Goal: Information Seeking & Learning: Find contact information

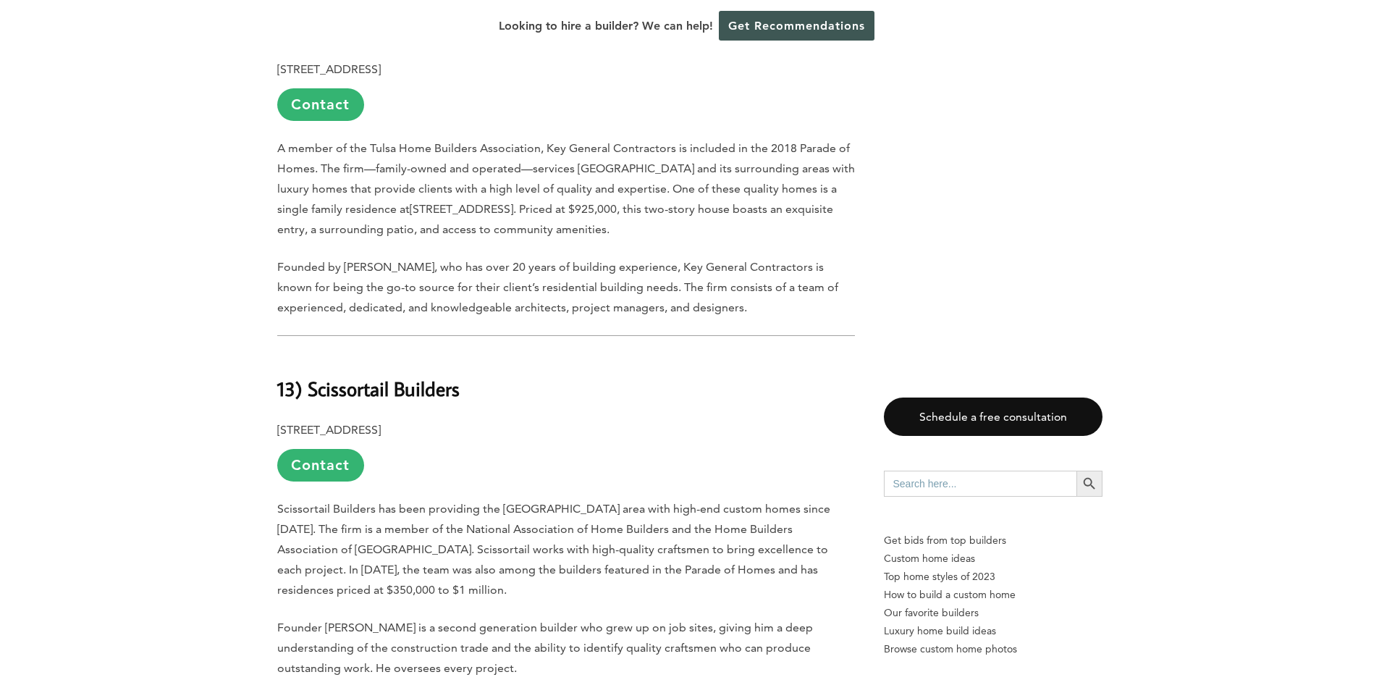
scroll to position [1327, 0]
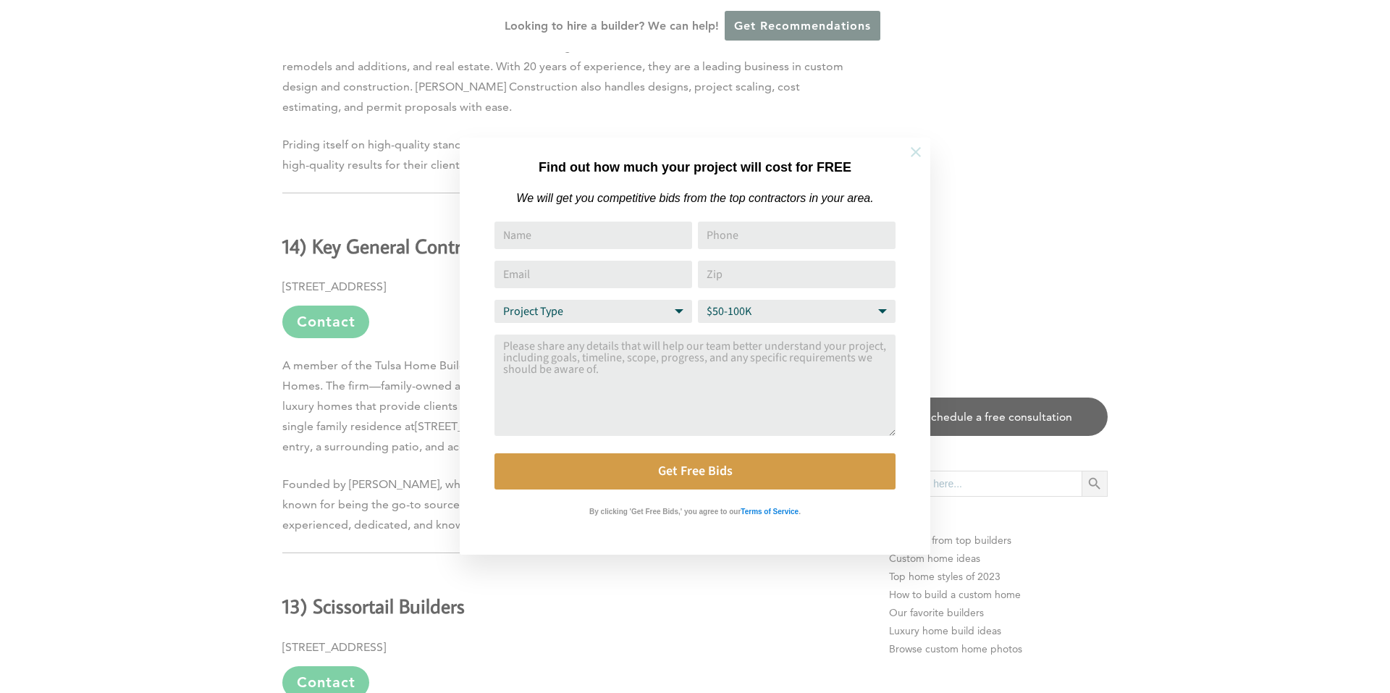
click at [911, 161] on button at bounding box center [915, 152] width 51 height 51
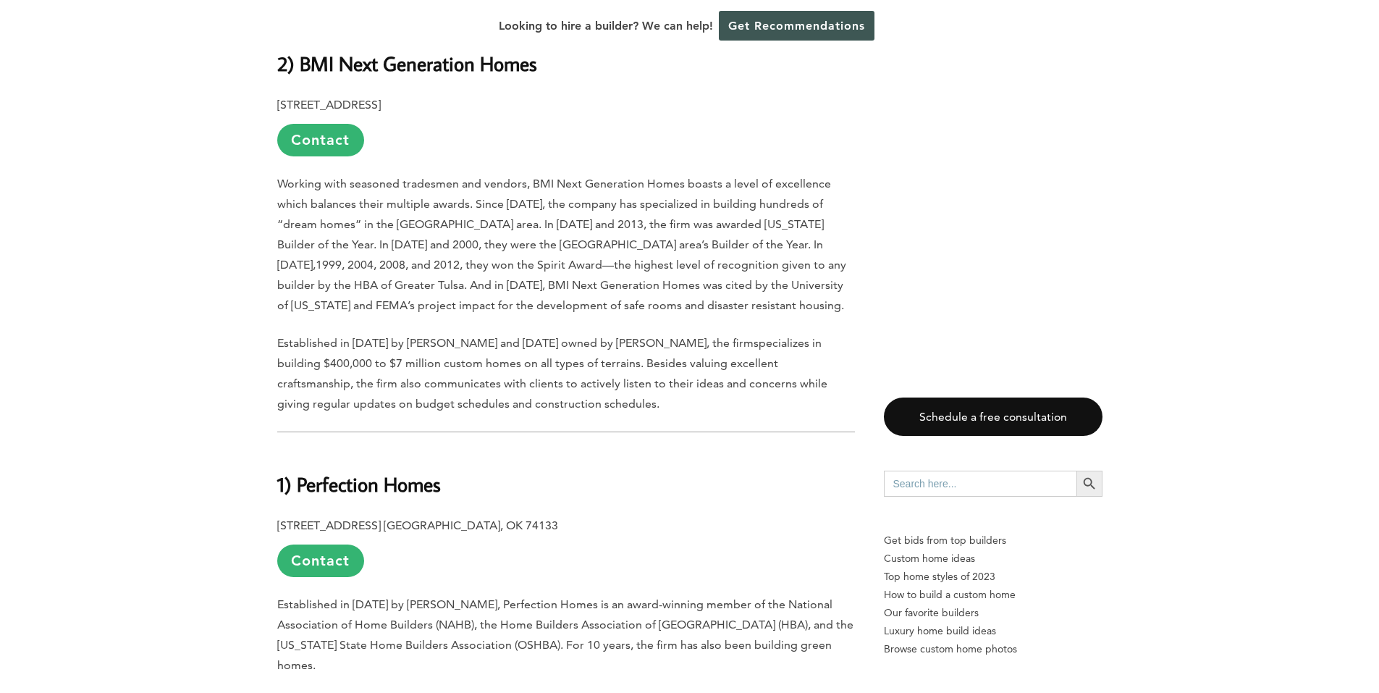
scroll to position [6823, 0]
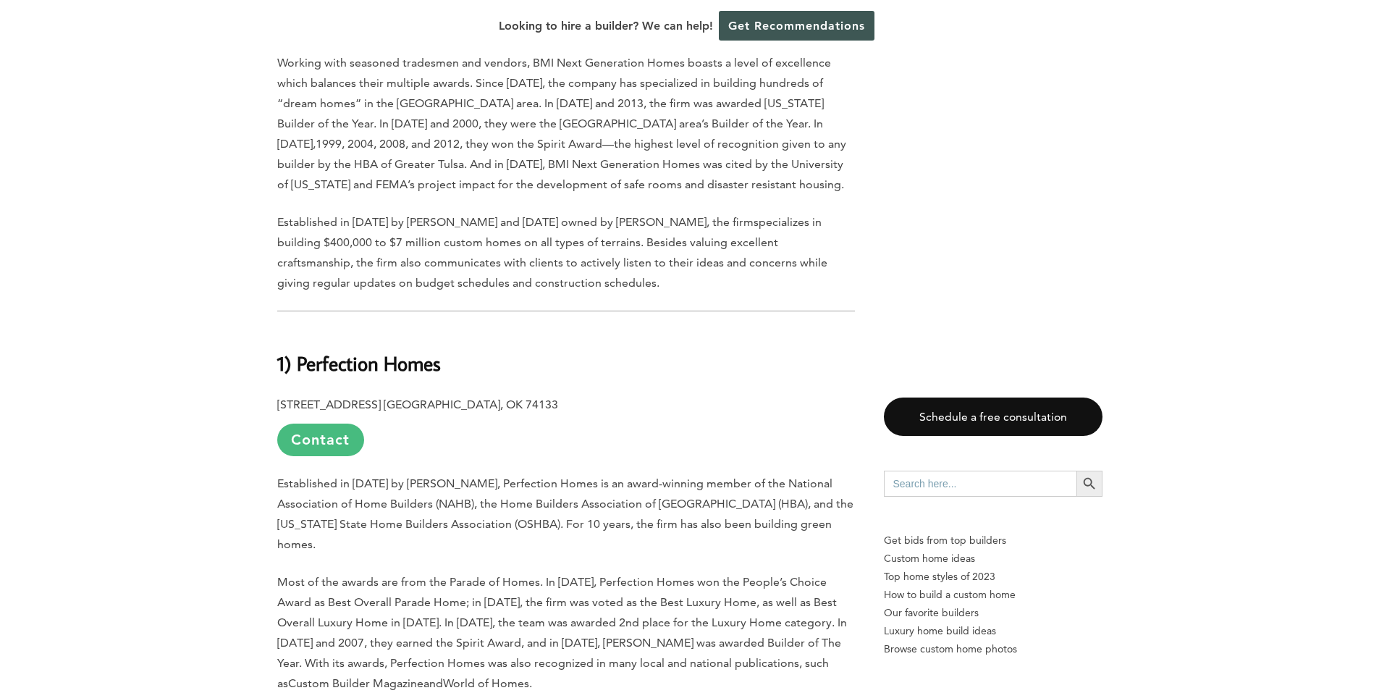
click at [330, 423] on link "Contact" at bounding box center [320, 439] width 87 height 33
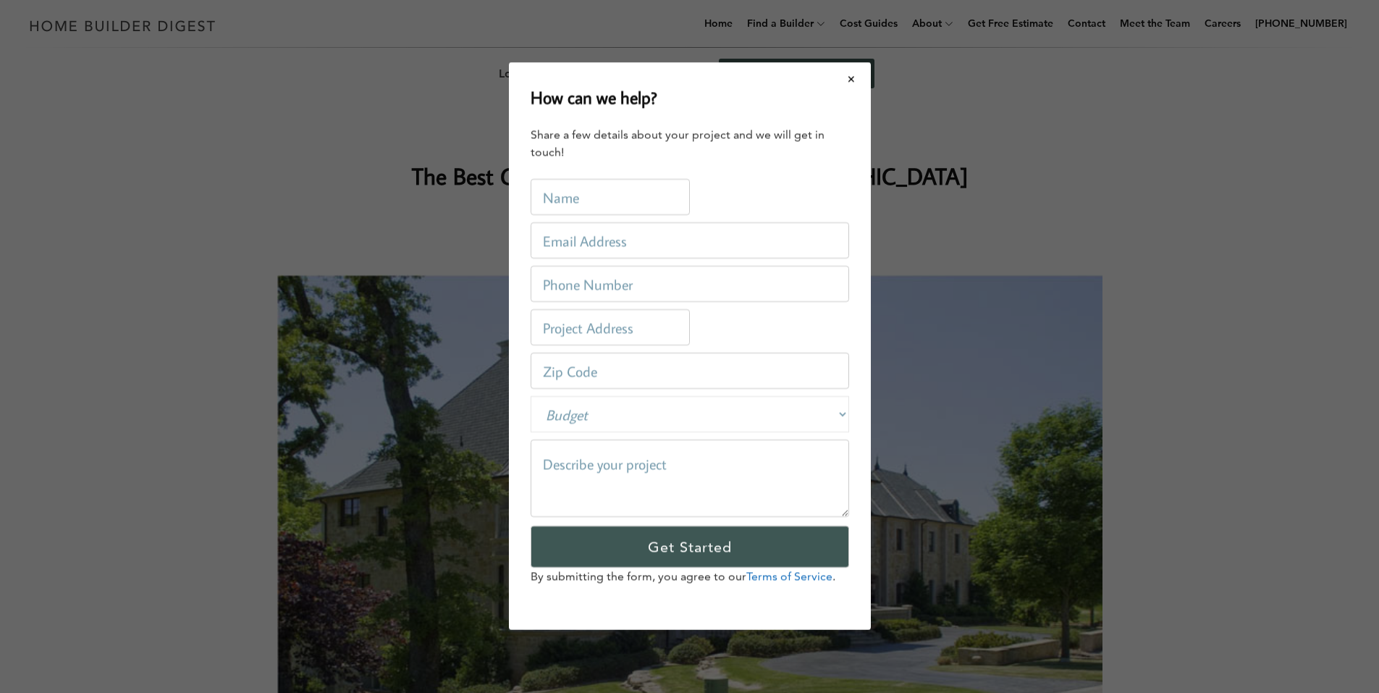
scroll to position [0, 0]
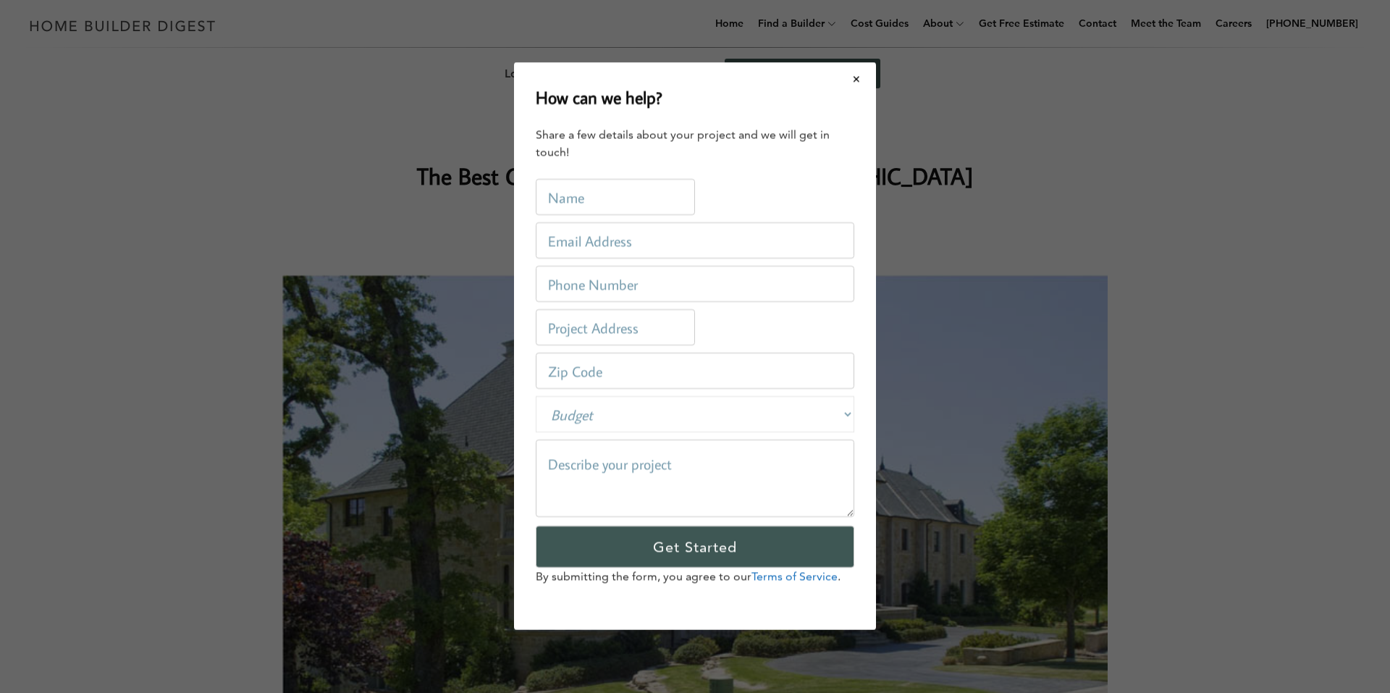
click at [121, 360] on div "How can we help? Share a few details about your project and we will get in touc…" at bounding box center [695, 346] width 1390 height 693
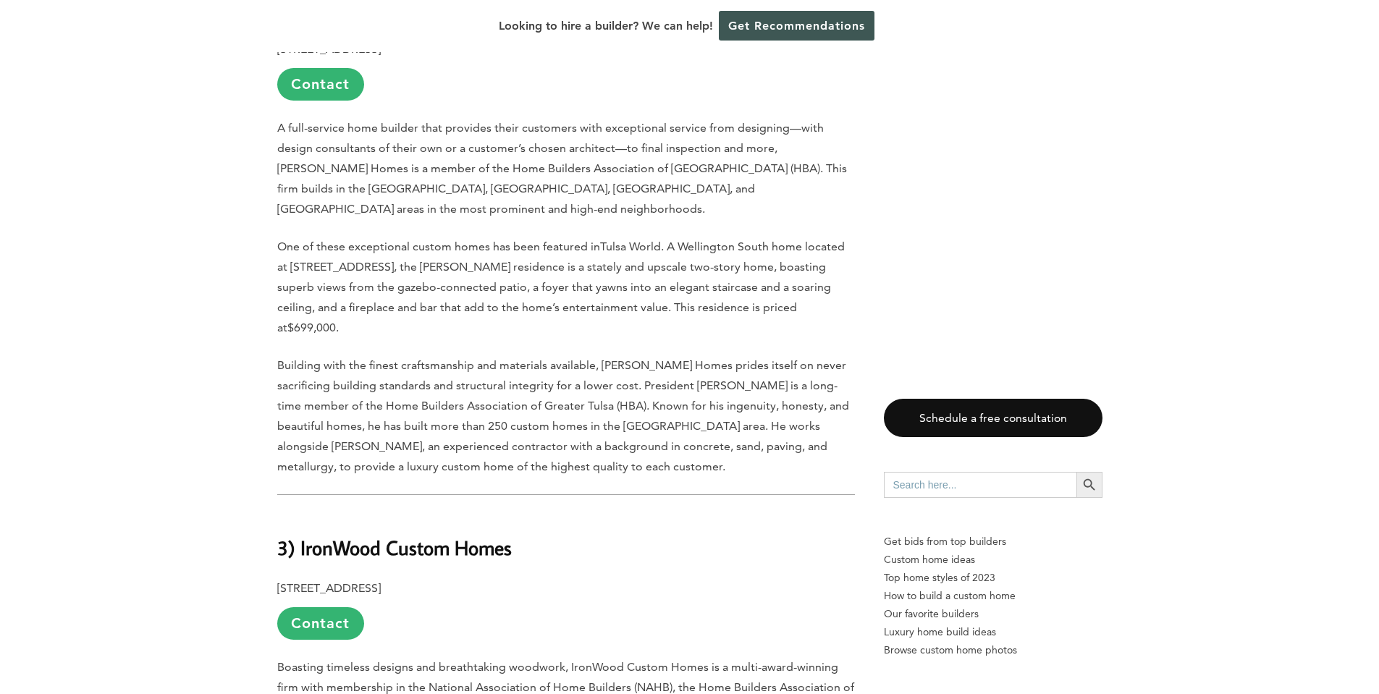
scroll to position [5587, 0]
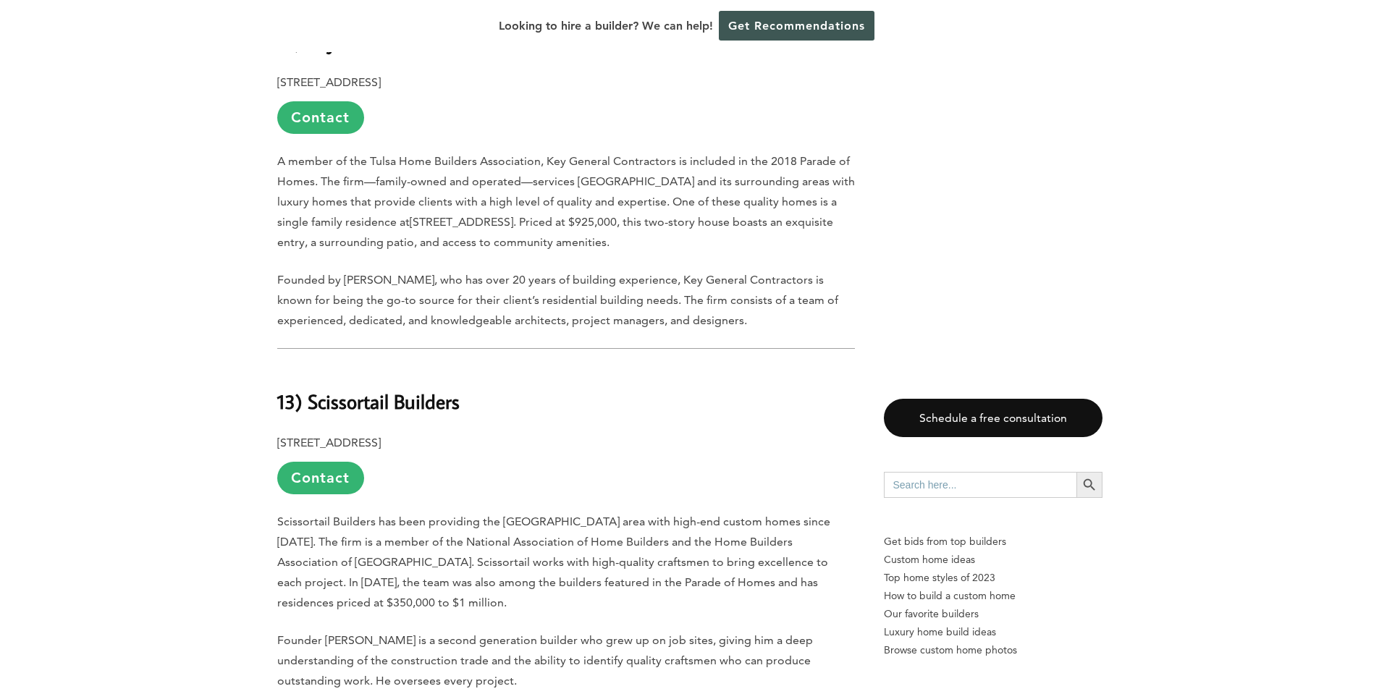
scroll to position [3924, 0]
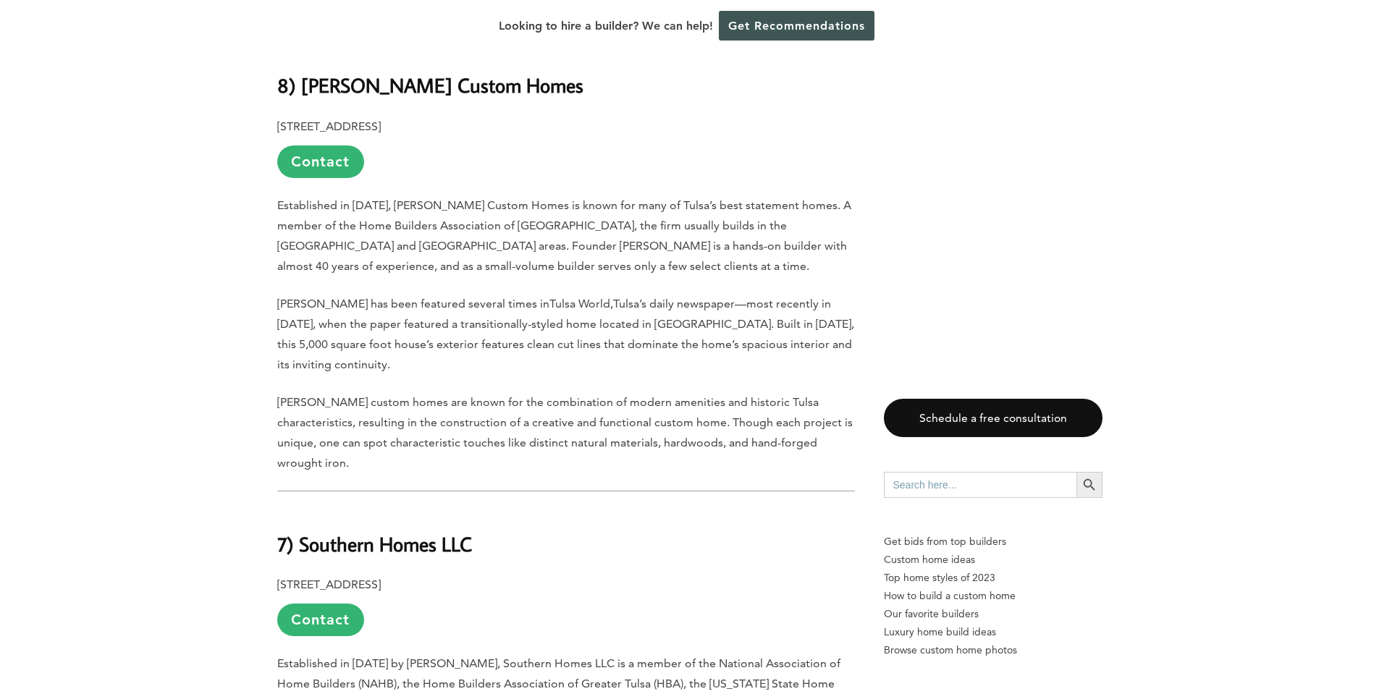
click at [421, 531] on strong "7) Southern Homes LLC" at bounding box center [374, 543] width 195 height 25
drag, startPoint x: 470, startPoint y: 351, endPoint x: 300, endPoint y: 343, distance: 170.3
click at [300, 531] on strong "7) Southern Homes LLC" at bounding box center [374, 543] width 195 height 25
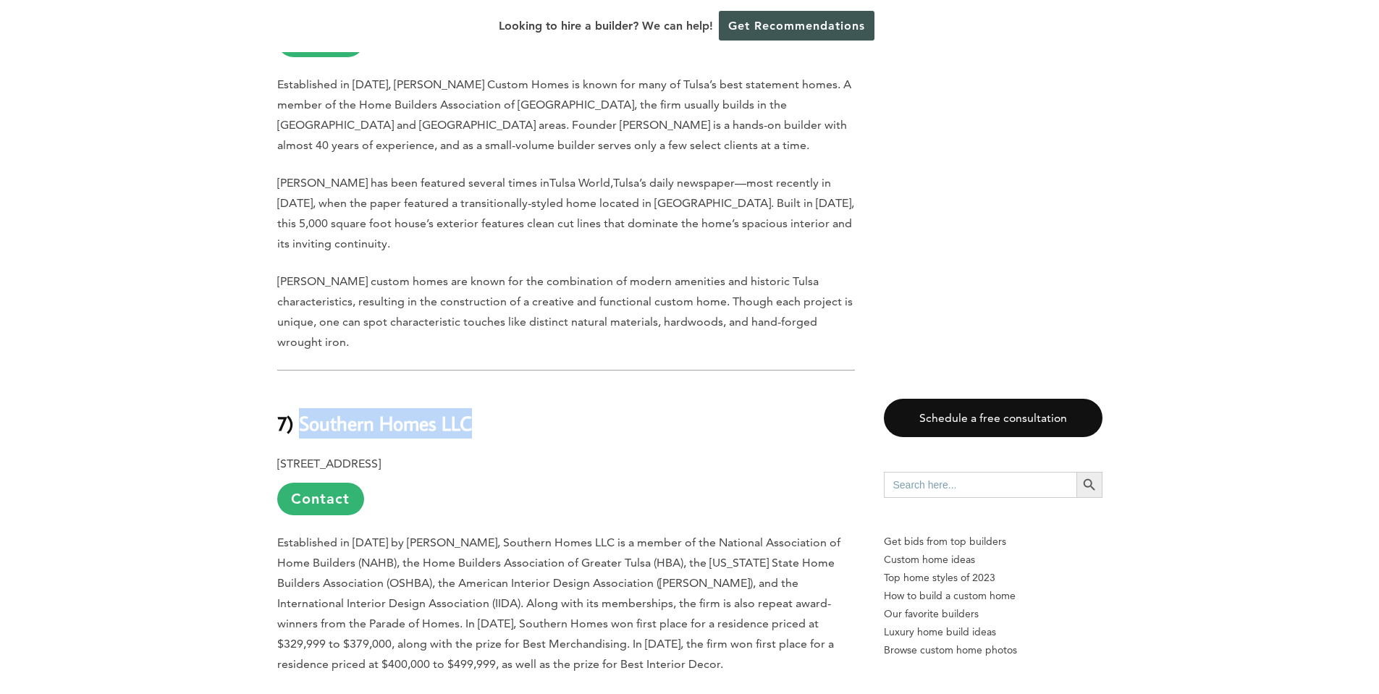
scroll to position [4407, 0]
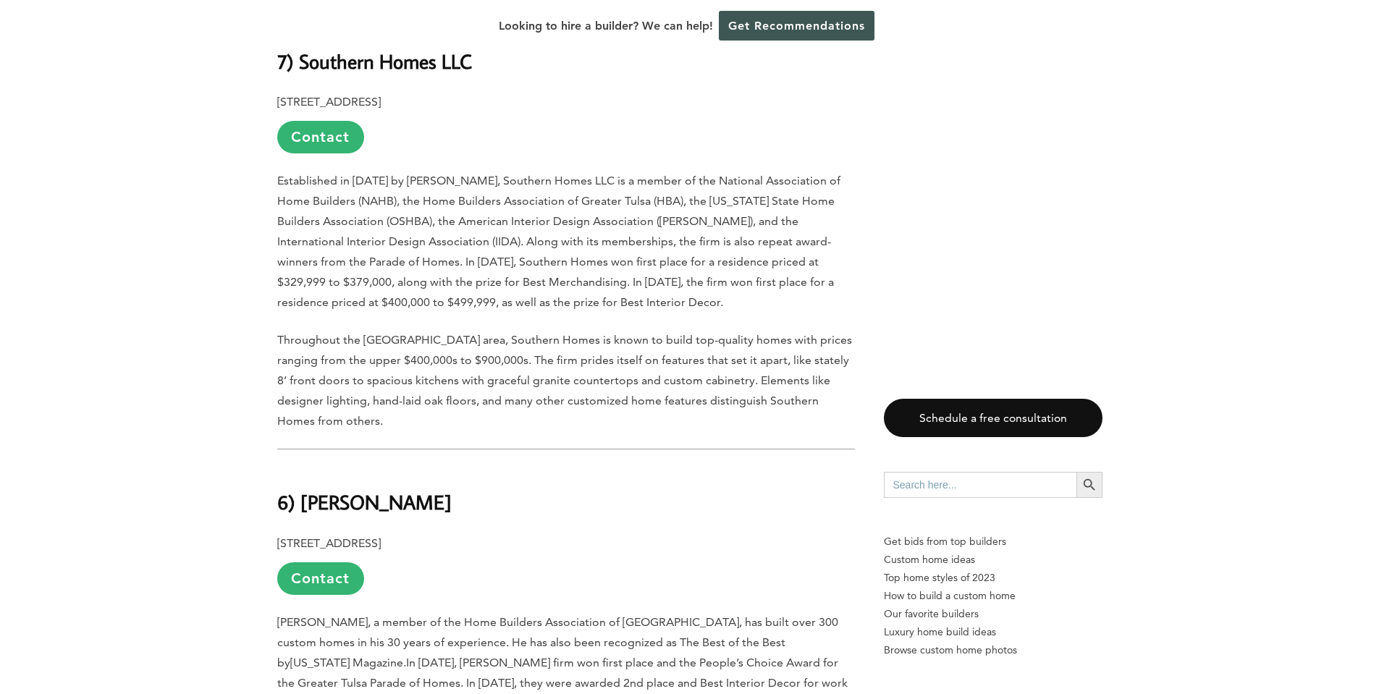
click at [528, 533] on p "[STREET_ADDRESS] Contact" at bounding box center [566, 564] width 578 height 62
drag, startPoint x: 423, startPoint y: 307, endPoint x: 307, endPoint y: 314, distance: 116.8
click at [307, 467] on h2 "6) [PERSON_NAME]" at bounding box center [566, 492] width 578 height 50
click at [303, 489] on strong "6) [PERSON_NAME]" at bounding box center [364, 501] width 174 height 25
drag, startPoint x: 301, startPoint y: 302, endPoint x: 412, endPoint y: 307, distance: 110.9
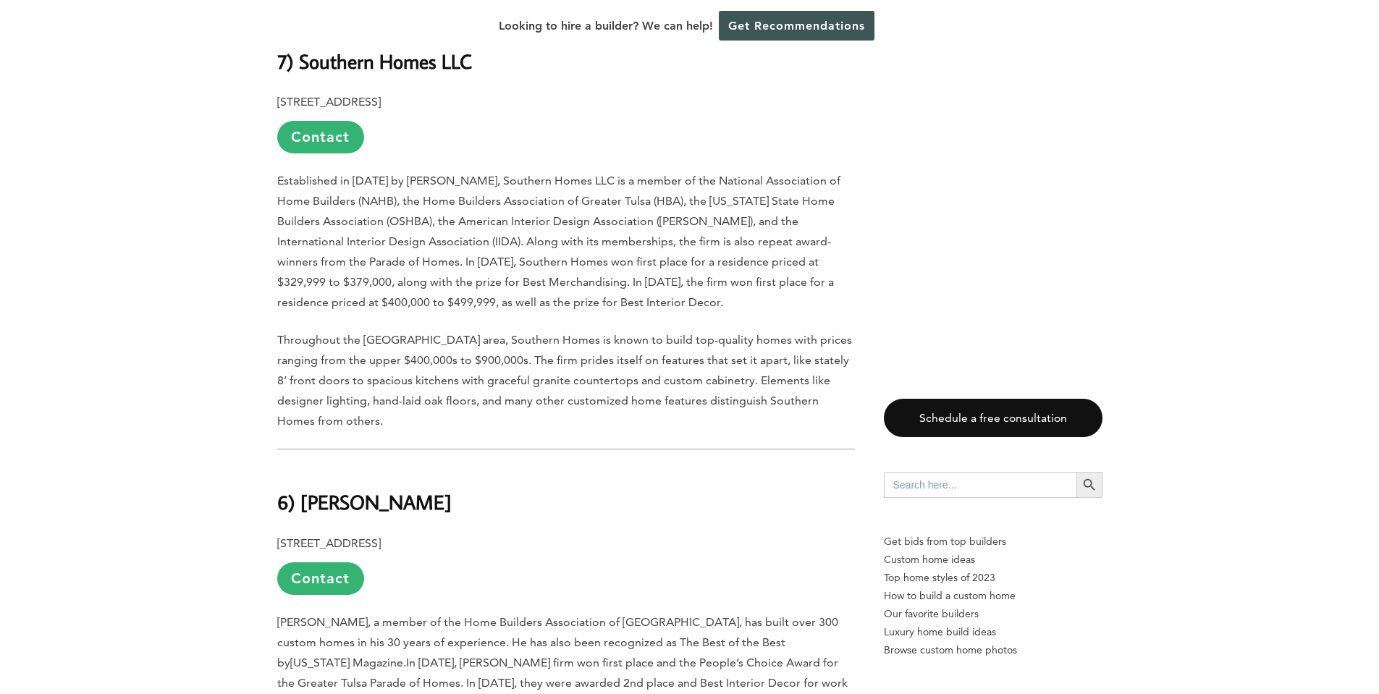
click at [412, 489] on strong "6) [PERSON_NAME]" at bounding box center [364, 501] width 174 height 25
click at [1230, 147] on div "Last updated on [DATE] 12:47 pm Known for its Art Deco architecture, [GEOGRAPHI…" at bounding box center [689, 342] width 1379 height 8082
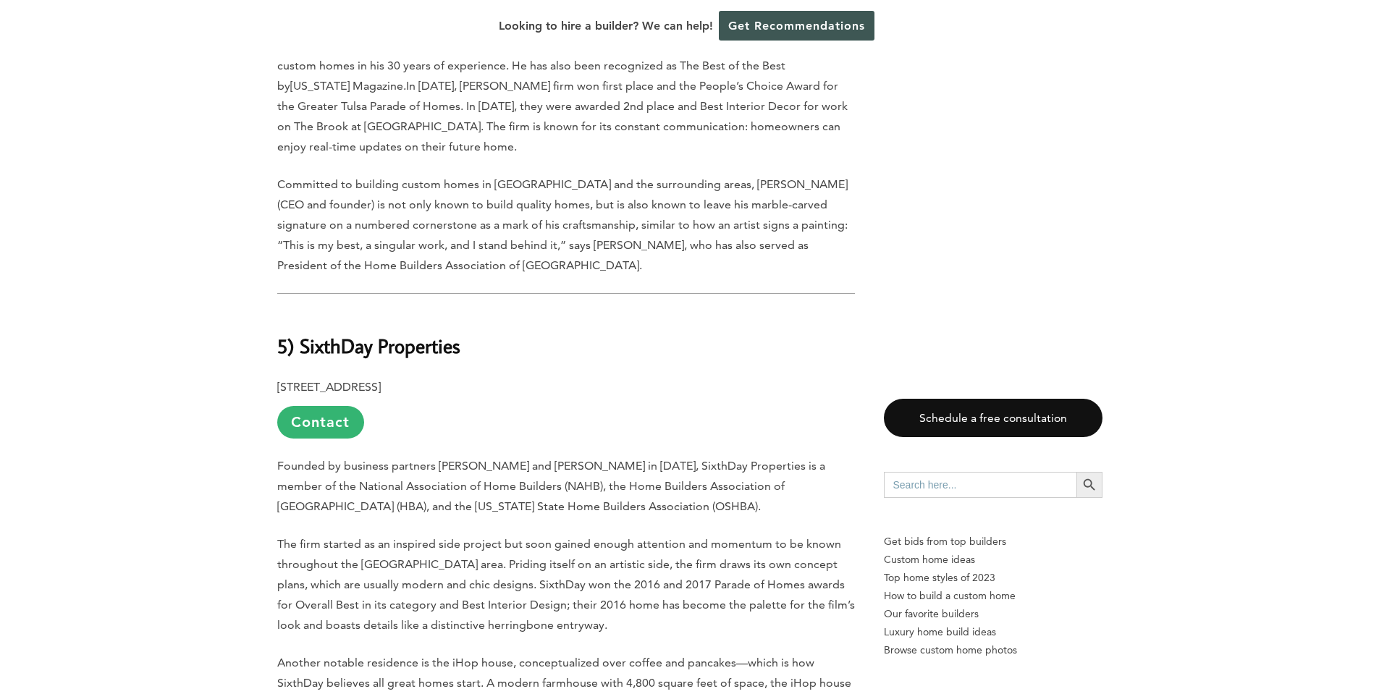
scroll to position [2347, 0]
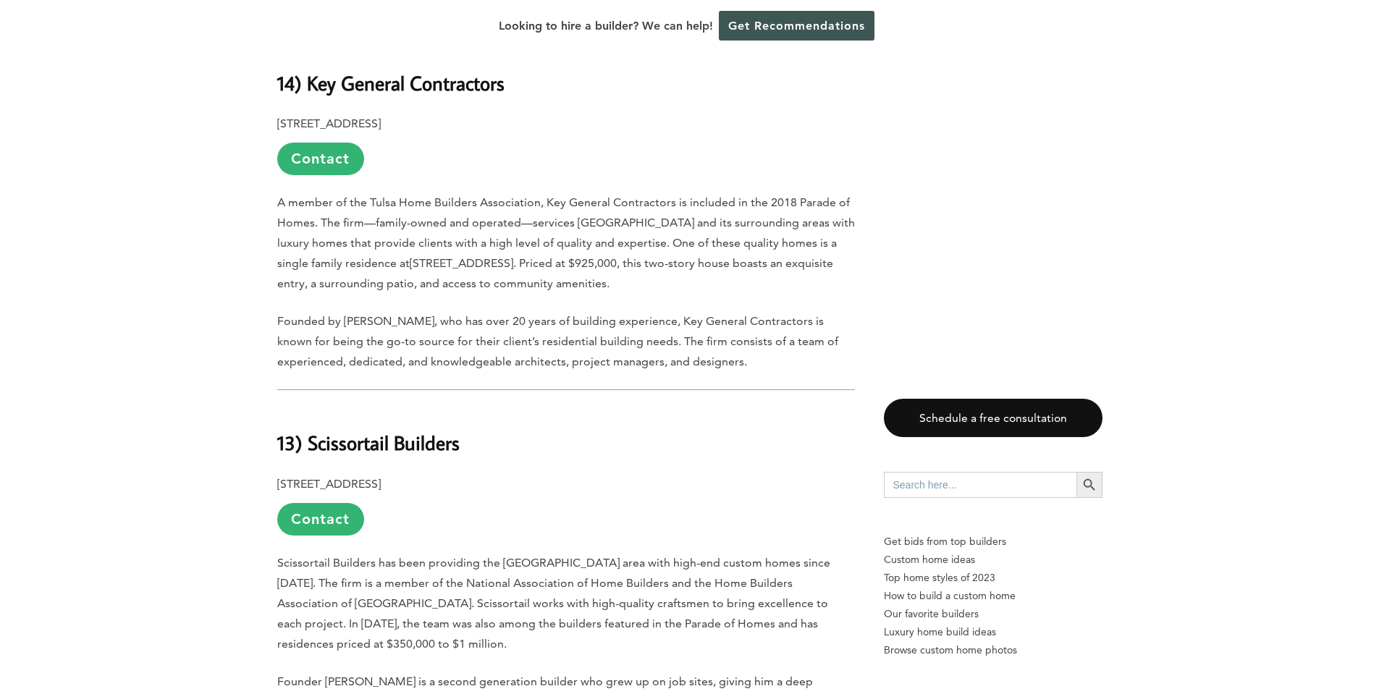
click at [462, 407] on h2 "13) Scissortail Builders" at bounding box center [566, 432] width 578 height 50
drag, startPoint x: 458, startPoint y: 343, endPoint x: 311, endPoint y: 352, distance: 147.2
click at [311, 430] on strong "13) Scissortail Builders" at bounding box center [368, 442] width 182 height 25
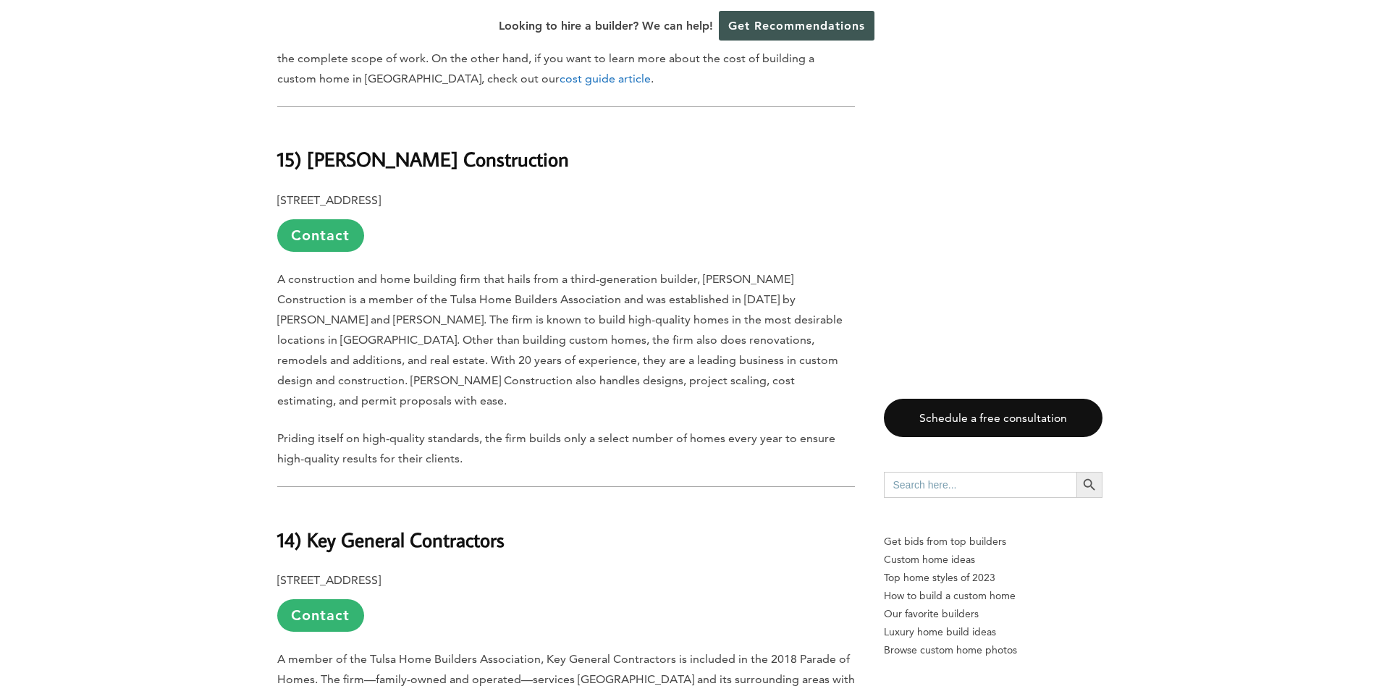
scroll to position [1128, 0]
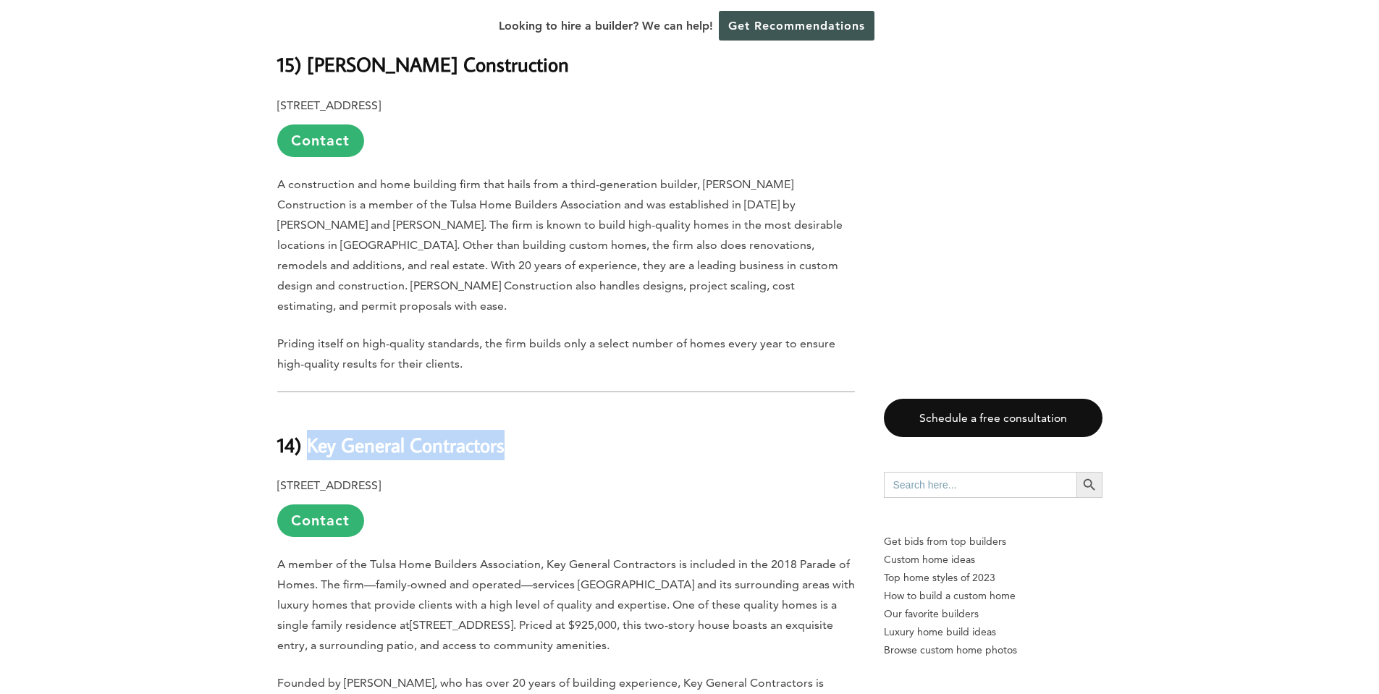
drag, startPoint x: 504, startPoint y: 352, endPoint x: 311, endPoint y: 350, distance: 192.5
click at [311, 432] on strong "14) Key General Contractors" at bounding box center [390, 444] width 227 height 25
click at [336, 504] on link "Contact" at bounding box center [320, 520] width 87 height 33
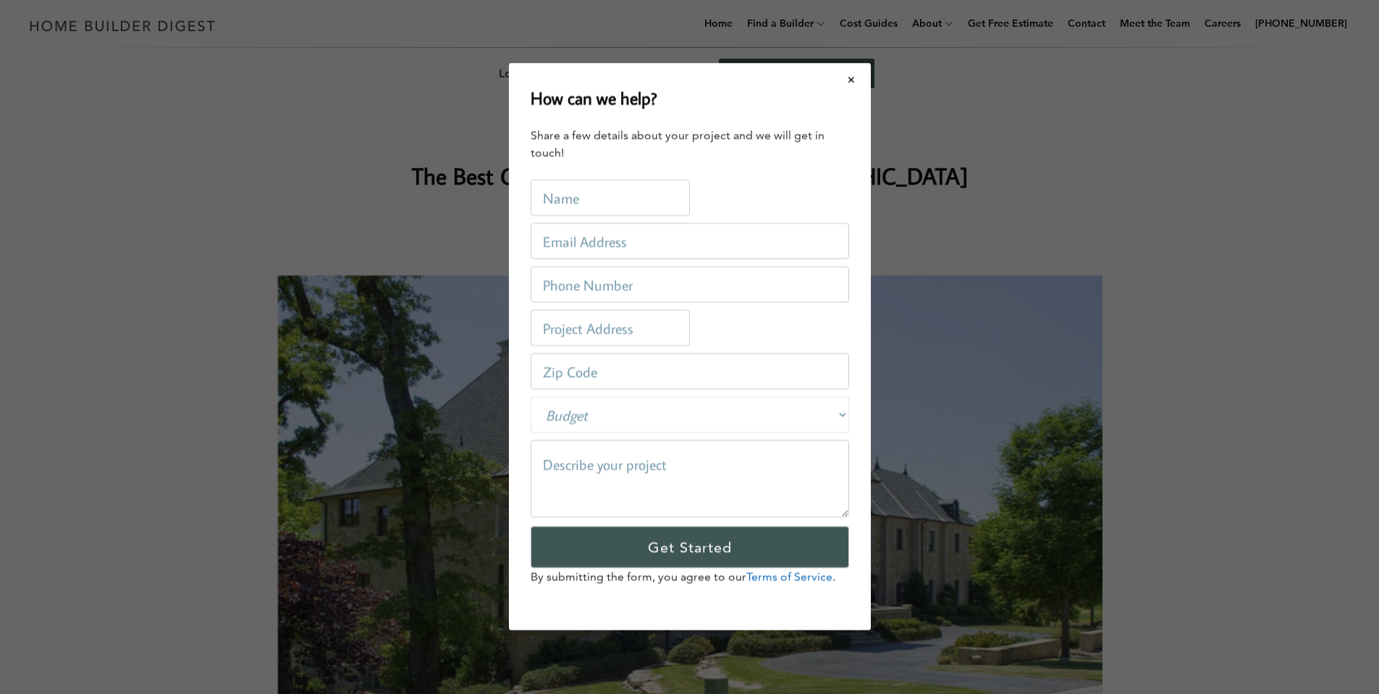
scroll to position [0, 0]
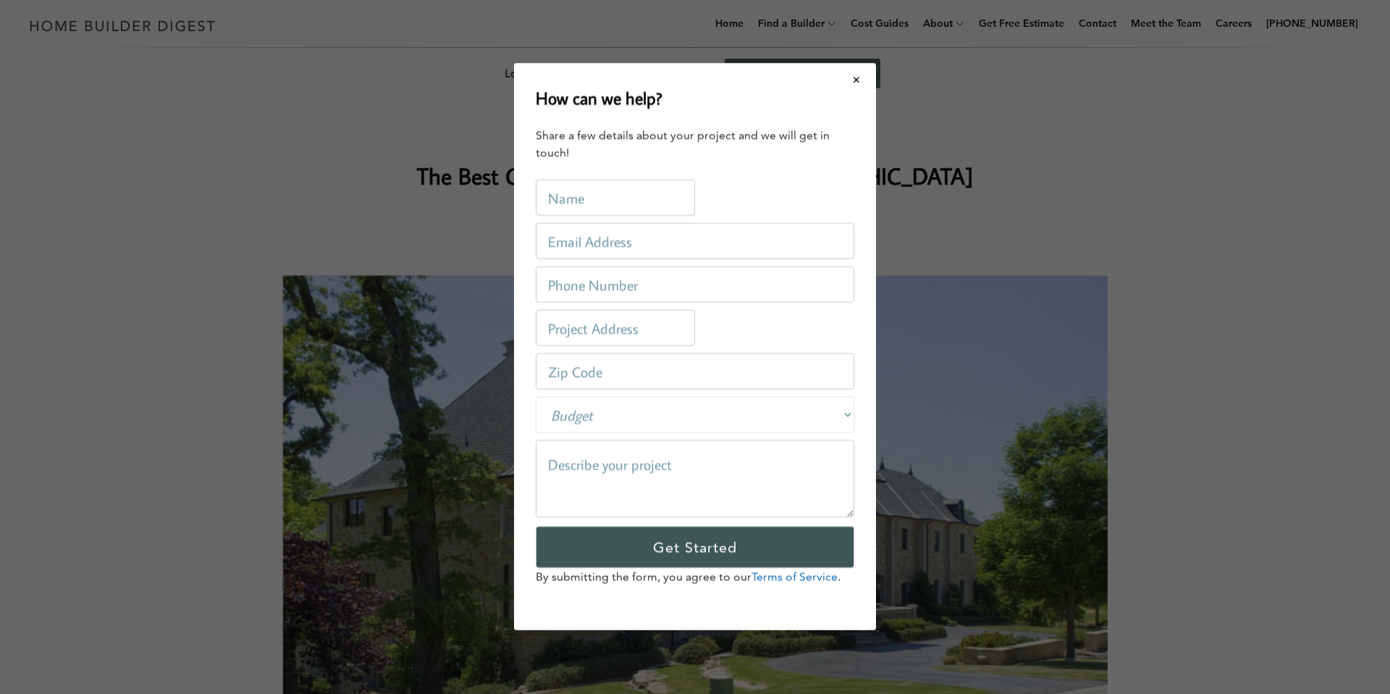
click at [846, 83] on button "Close modal" at bounding box center [856, 79] width 38 height 30
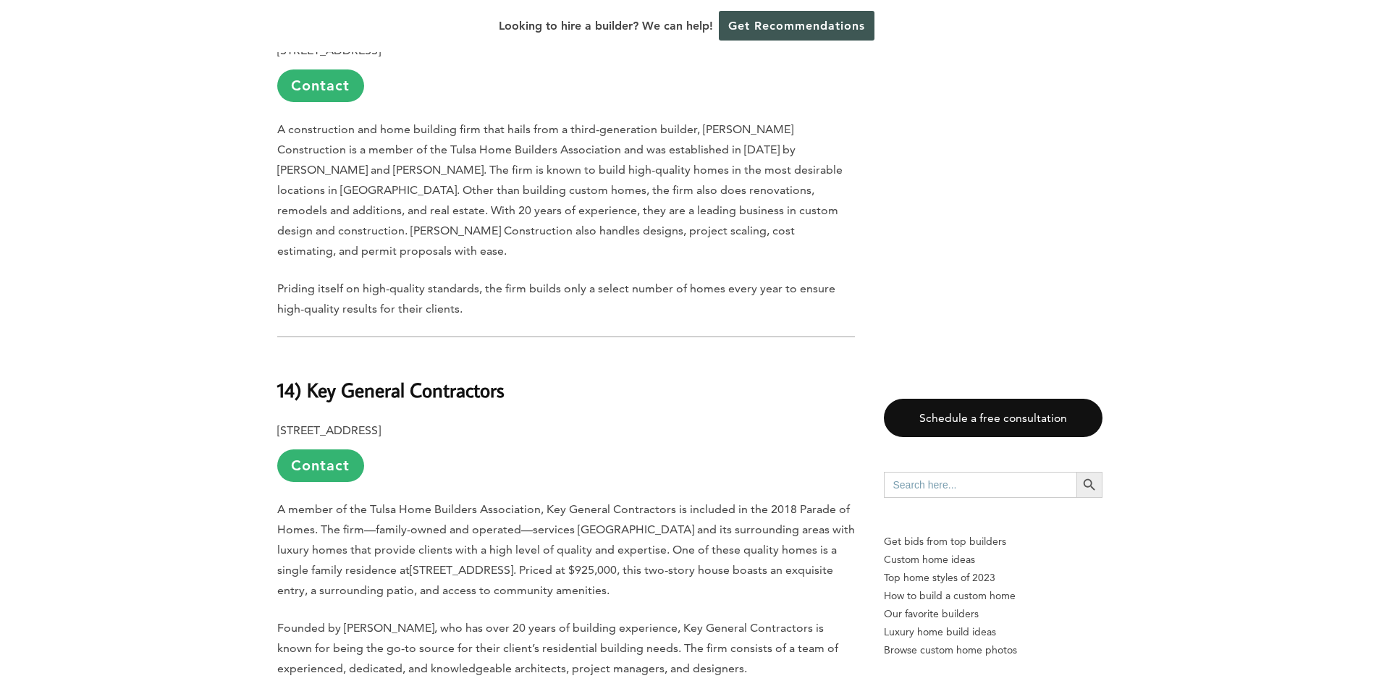
scroll to position [1086, 0]
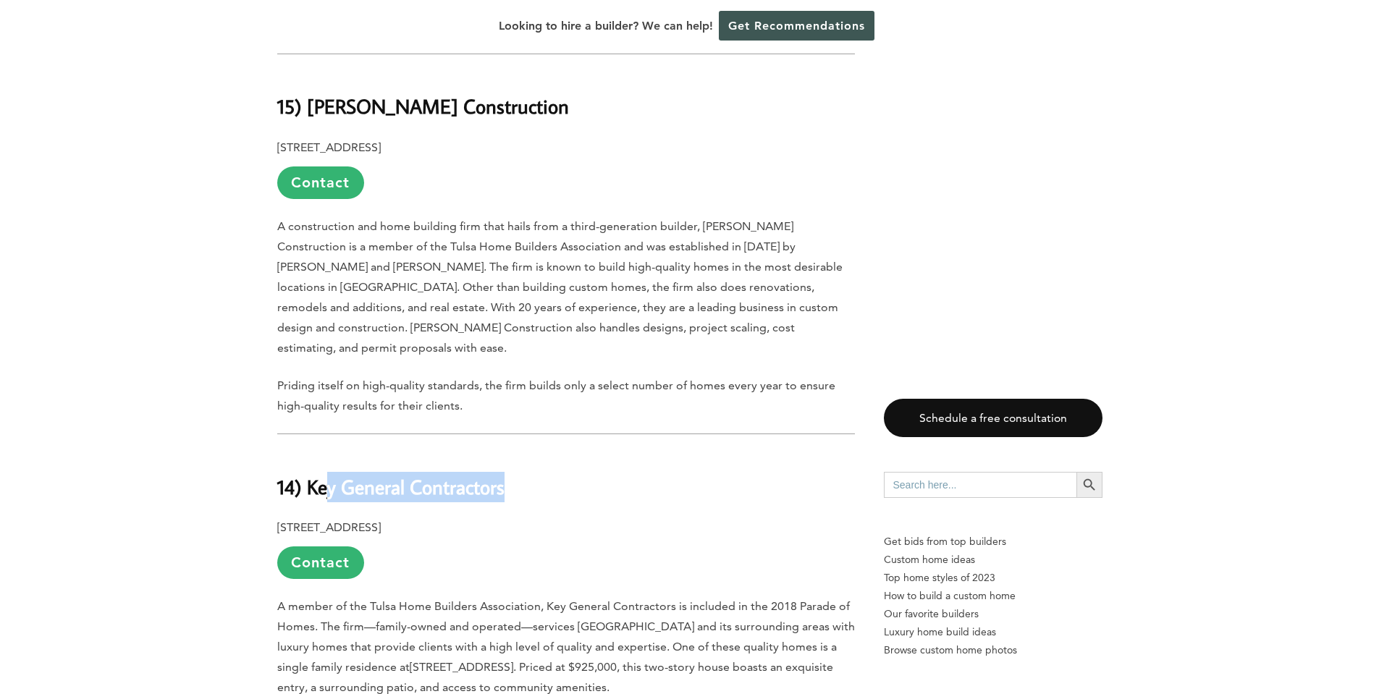
drag, startPoint x: 510, startPoint y: 398, endPoint x: 322, endPoint y: 402, distance: 188.2
click at [326, 452] on h2 "14) Key General Contractors" at bounding box center [566, 477] width 578 height 50
click at [319, 452] on h2 "14) Key General Contractors" at bounding box center [566, 477] width 578 height 50
drag, startPoint x: 307, startPoint y: 390, endPoint x: 489, endPoint y: 433, distance: 186.6
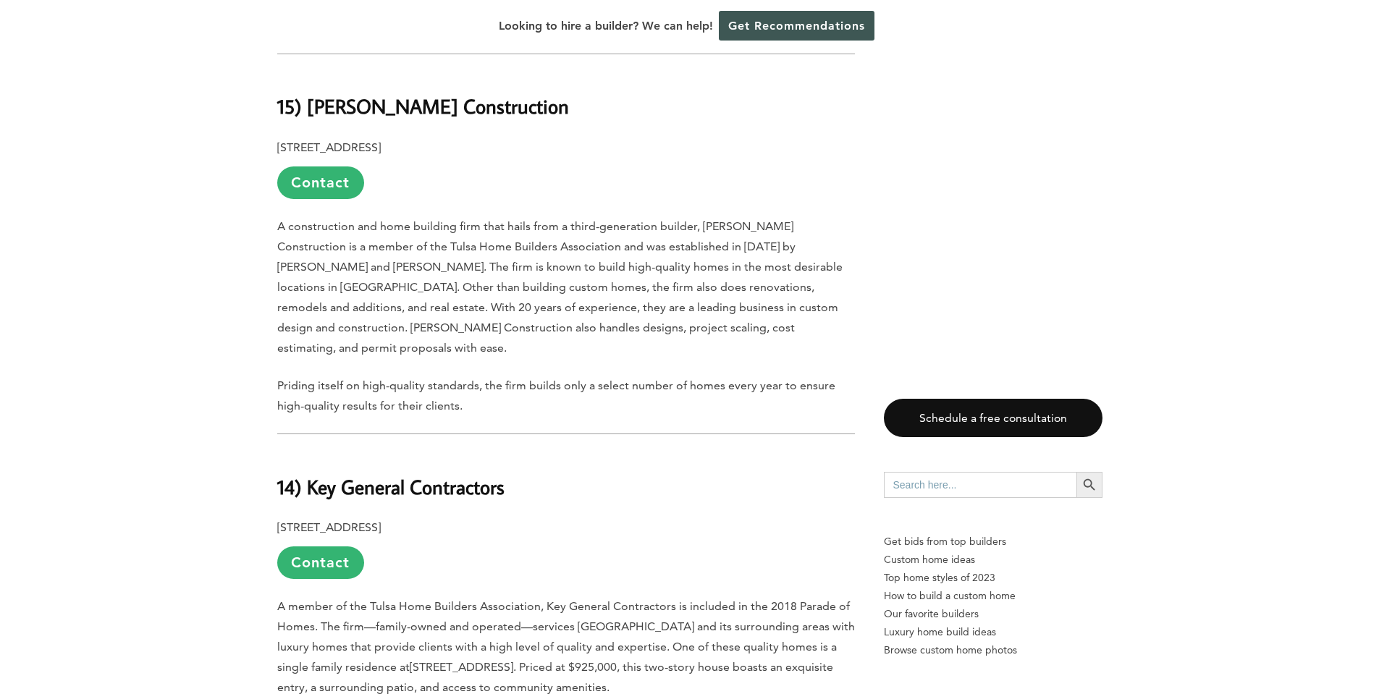
click at [608, 518] on p "[STREET_ADDRESS] Contact" at bounding box center [566, 549] width 578 height 62
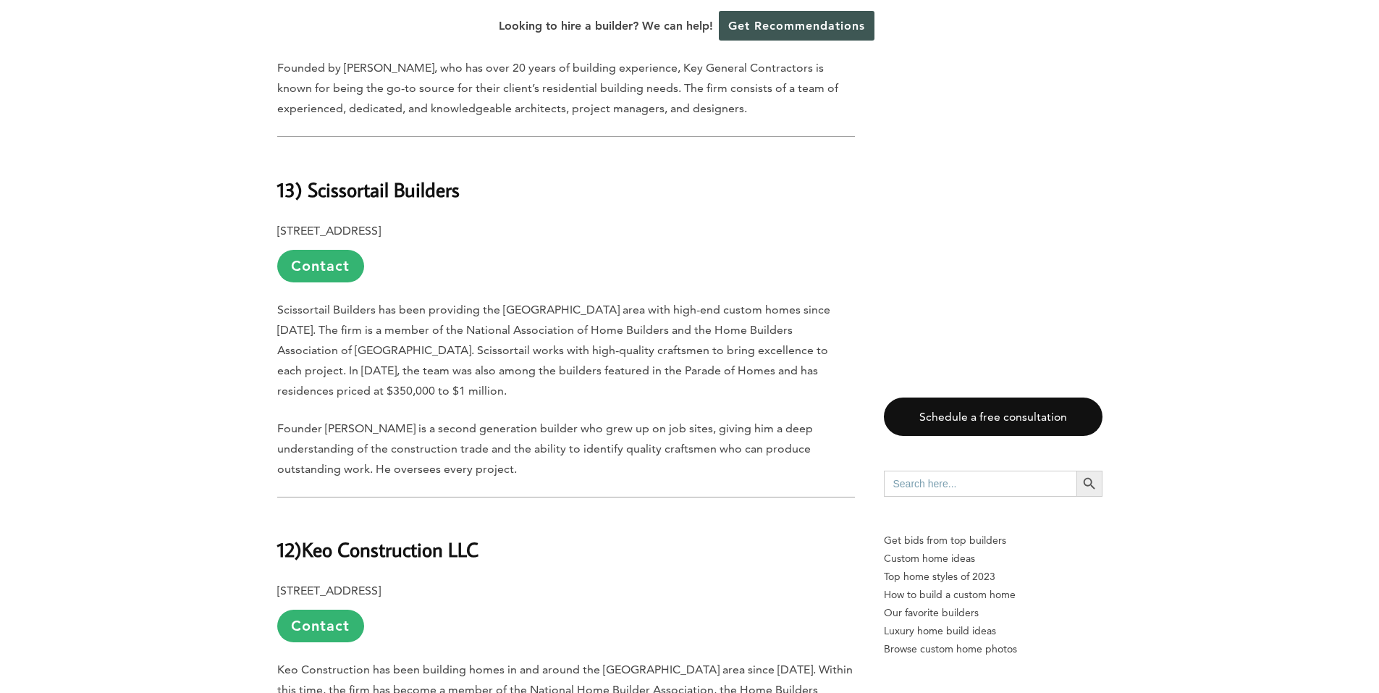
scroll to position [1809, 0]
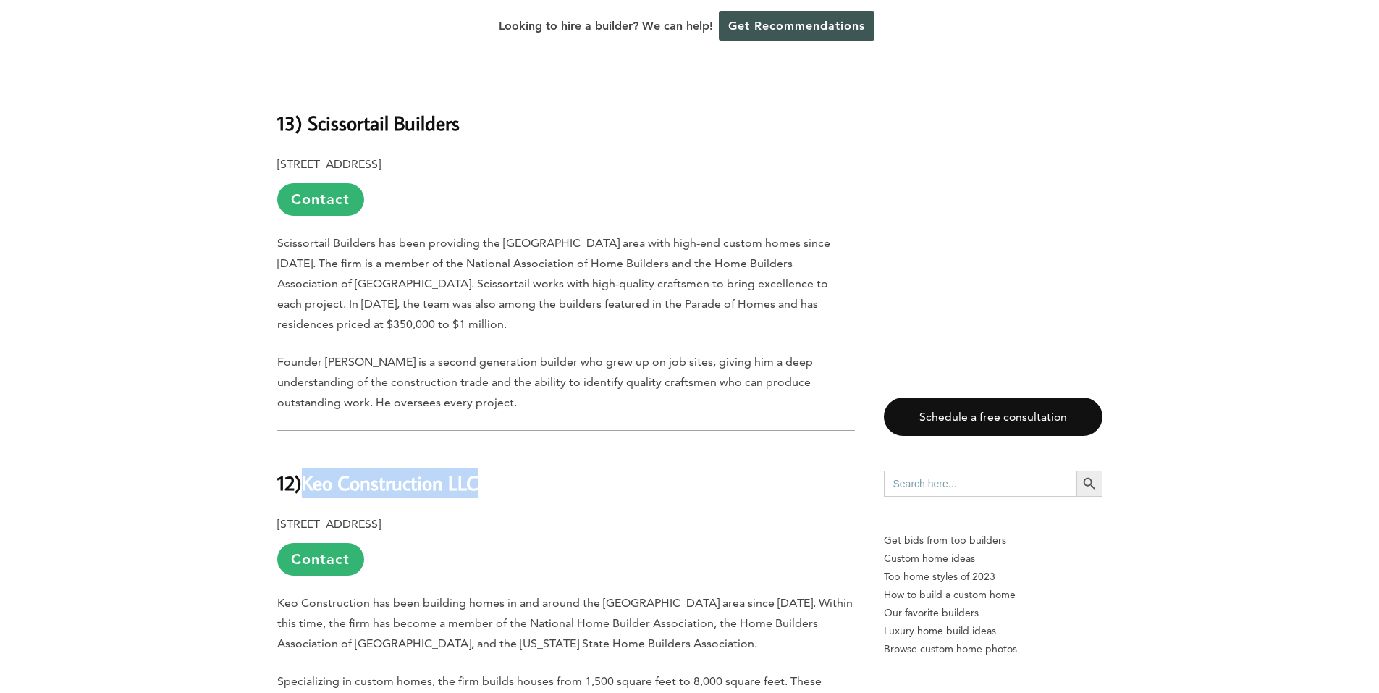
drag, startPoint x: 312, startPoint y: 368, endPoint x: 481, endPoint y: 365, distance: 169.4
click at [478, 470] on b "Keo Construction LLC" at bounding box center [390, 482] width 177 height 25
click at [674, 448] on h2 "12) Keo Construction LLC" at bounding box center [566, 473] width 578 height 50
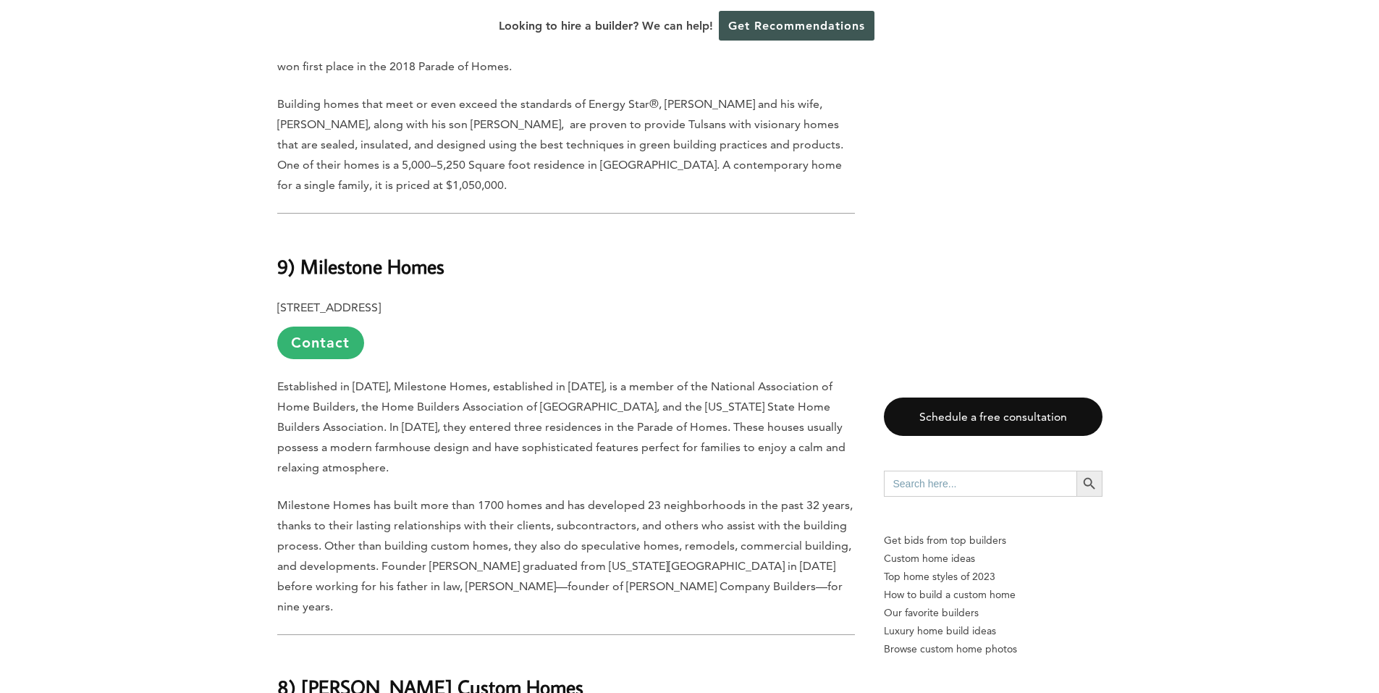
scroll to position [3328, 0]
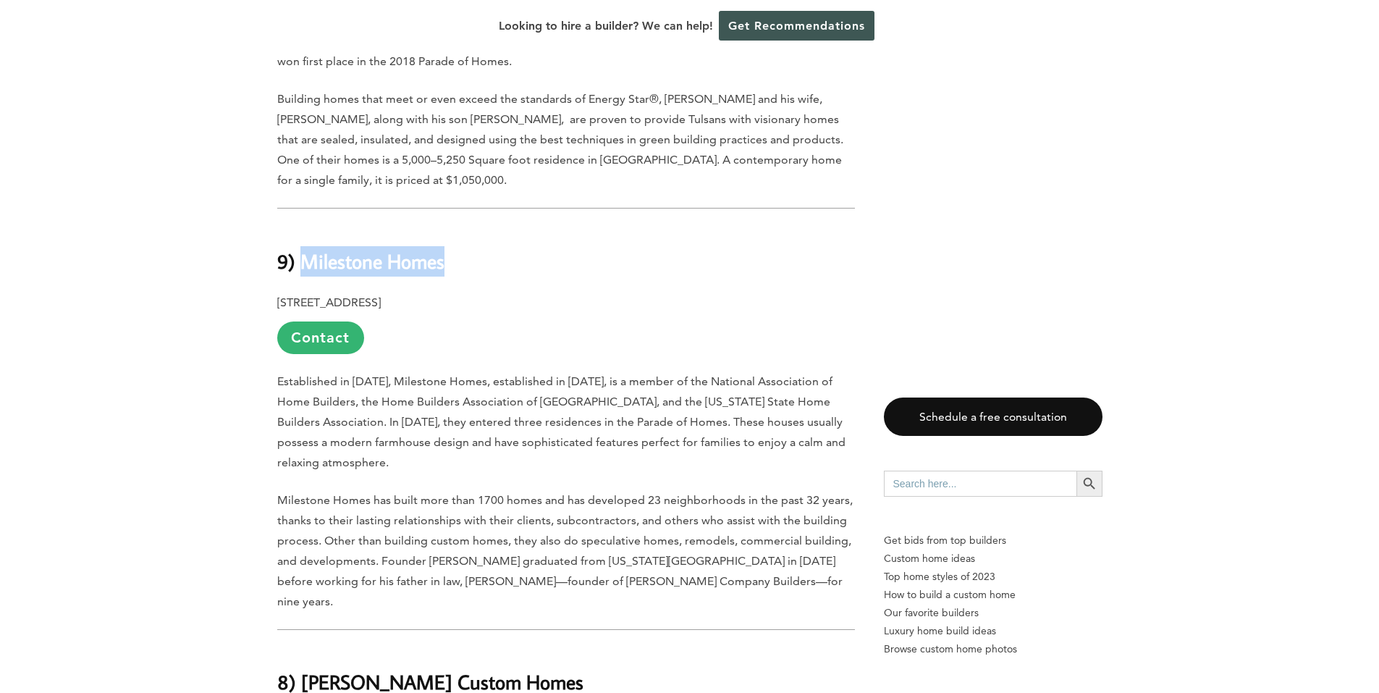
drag, startPoint x: 302, startPoint y: 103, endPoint x: 442, endPoint y: 111, distance: 140.7
click at [442, 248] on strong "9) Milestone Homes" at bounding box center [360, 260] width 167 height 25
click at [746, 490] on p "Milestone Homes has built more than 1700 homes and has developed 23 neighborhoo…" at bounding box center [566, 551] width 578 height 122
